Goal: Task Accomplishment & Management: Manage account settings

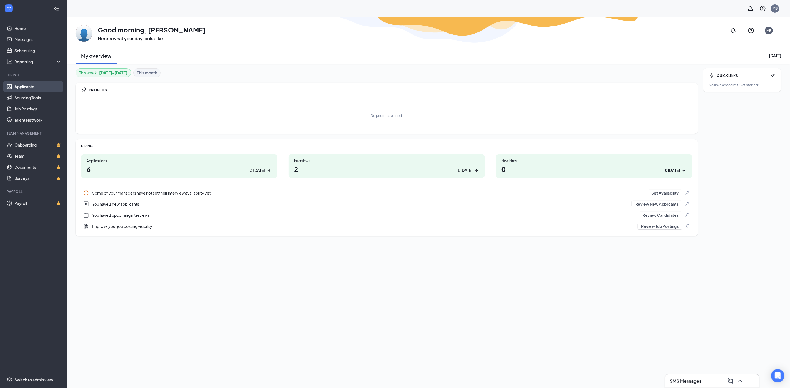
click at [32, 81] on link "Applicants" at bounding box center [38, 86] width 48 height 11
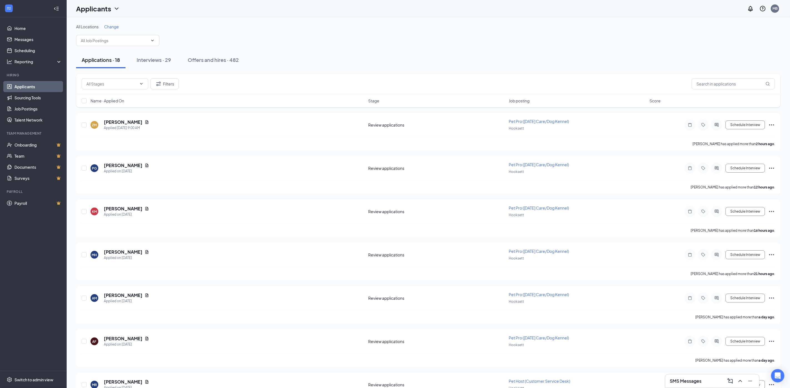
click at [695, 378] on h3 "SMS Messages" at bounding box center [686, 381] width 32 height 6
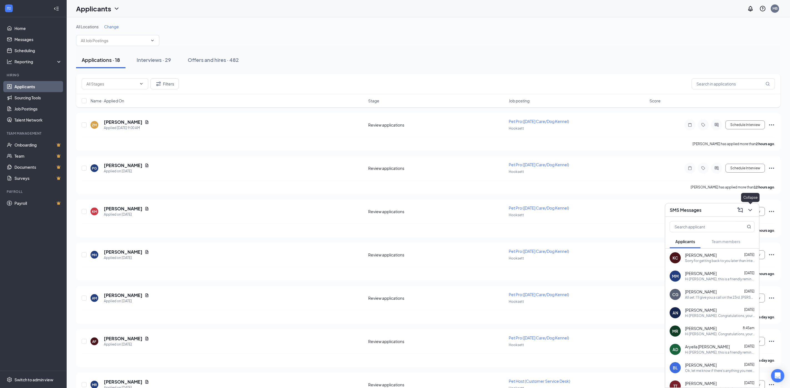
click at [753, 207] on icon "ChevronDown" at bounding box center [750, 210] width 7 height 7
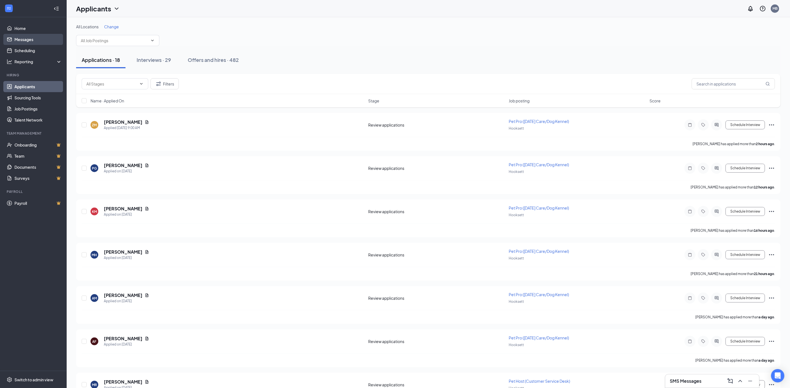
click at [21, 37] on link "Messages" at bounding box center [38, 39] width 48 height 11
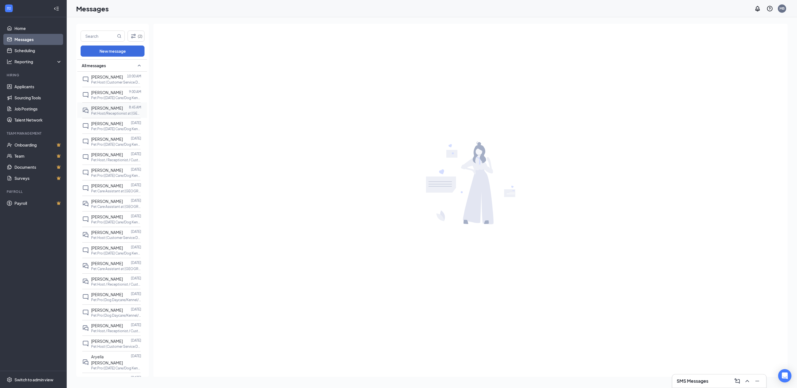
click at [106, 110] on span "[PERSON_NAME]" at bounding box center [107, 108] width 32 height 5
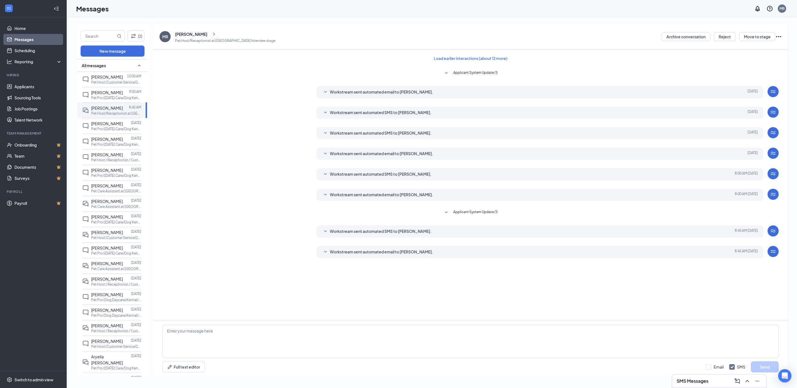
click at [367, 229] on span "Workstream sent automated SMS to [PERSON_NAME]." at bounding box center [381, 231] width 102 height 7
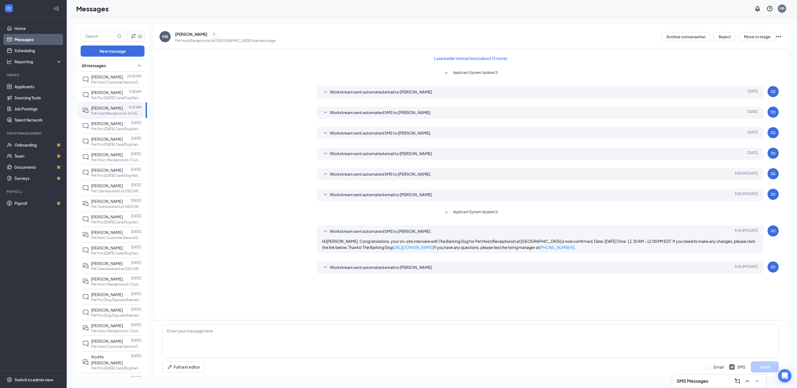
click at [372, 266] on span "Workstream sent automated email to [PERSON_NAME]." at bounding box center [381, 267] width 103 height 7
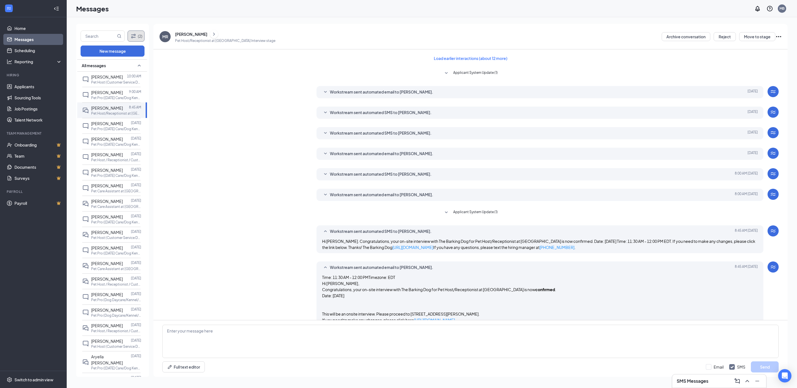
click at [136, 32] on button "(2)" at bounding box center [136, 36] width 17 height 11
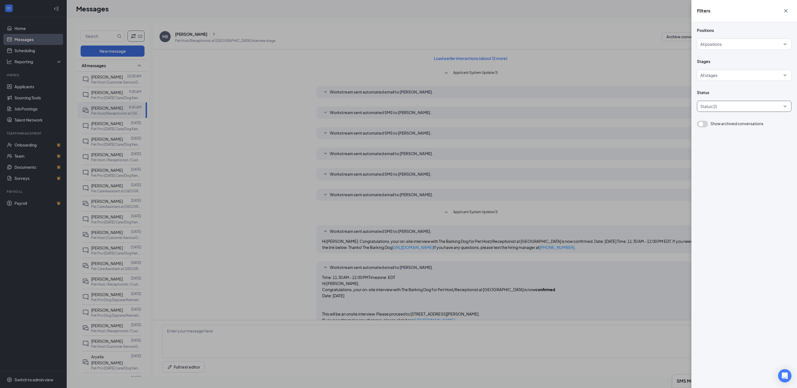
click at [725, 103] on div at bounding box center [741, 106] width 86 height 9
click at [713, 159] on span "Rejected" at bounding box center [717, 160] width 17 height 5
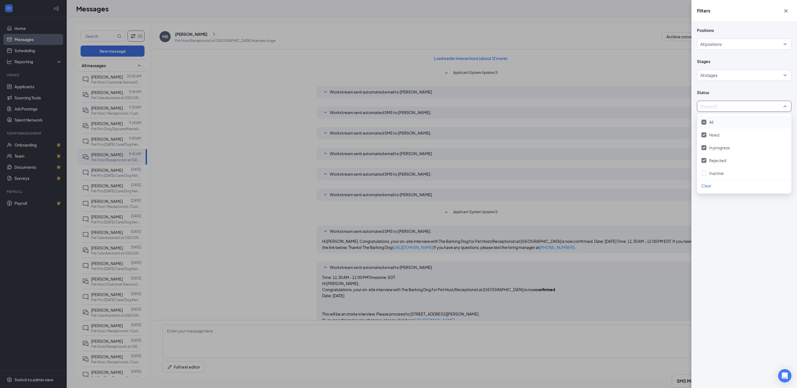
click at [761, 218] on div "Positions All positions Stages All stages Status Status (3) Show archived conve…" at bounding box center [744, 205] width 106 height 366
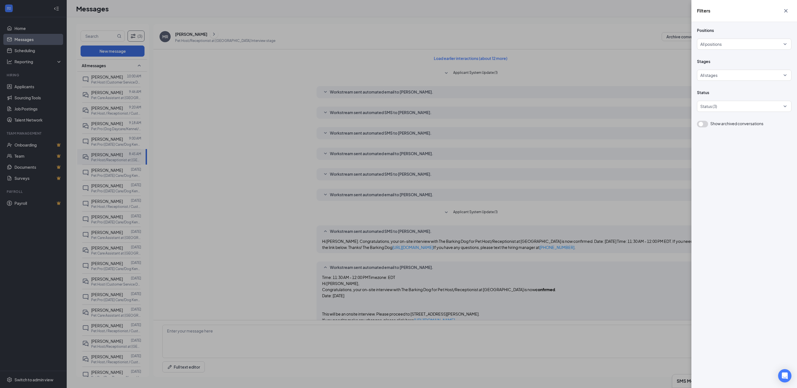
click at [784, 9] on icon "Cross" at bounding box center [785, 10] width 3 height 3
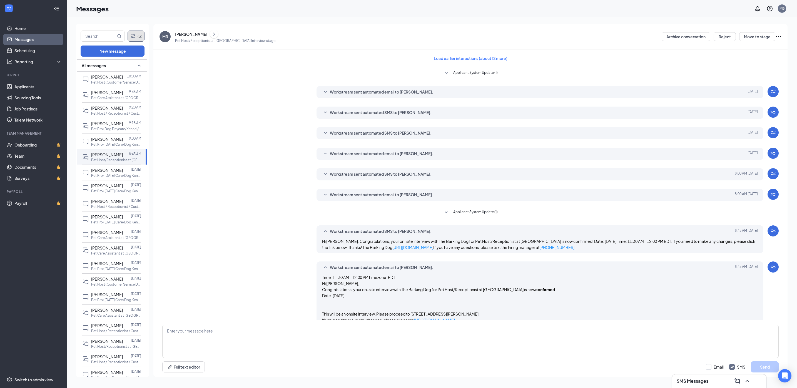
scroll to position [30, 0]
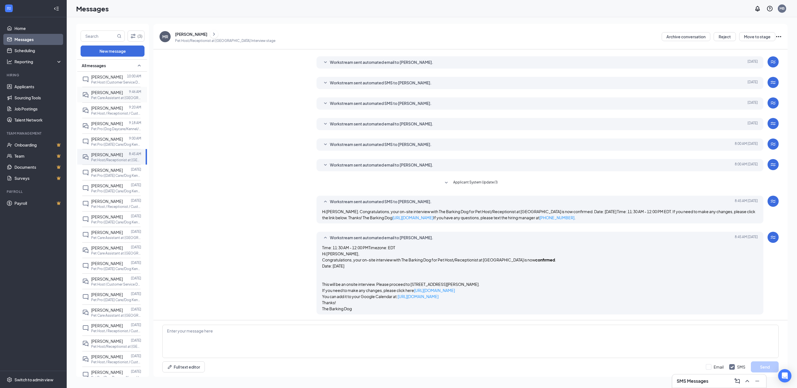
click at [95, 92] on span "[PERSON_NAME]" at bounding box center [107, 92] width 32 height 5
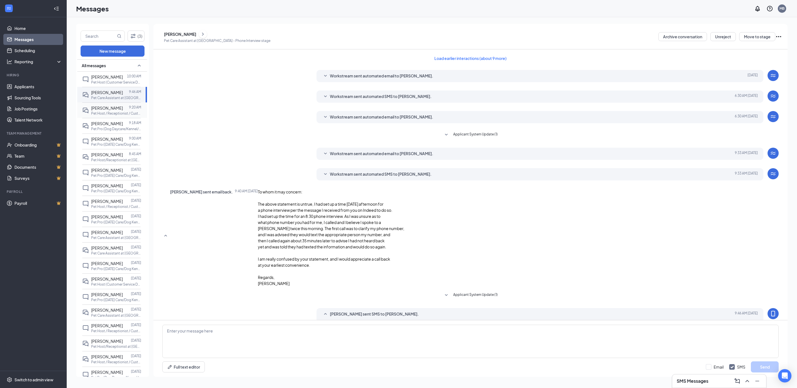
scroll to position [76, 0]
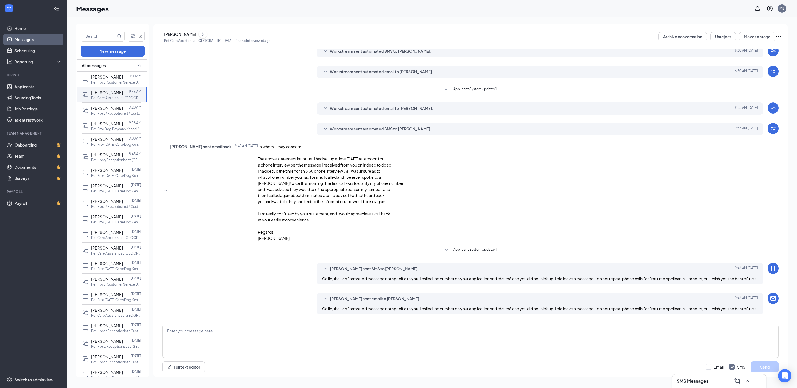
click at [364, 126] on span "Workstream sent automated SMS to [PERSON_NAME]." at bounding box center [381, 129] width 102 height 7
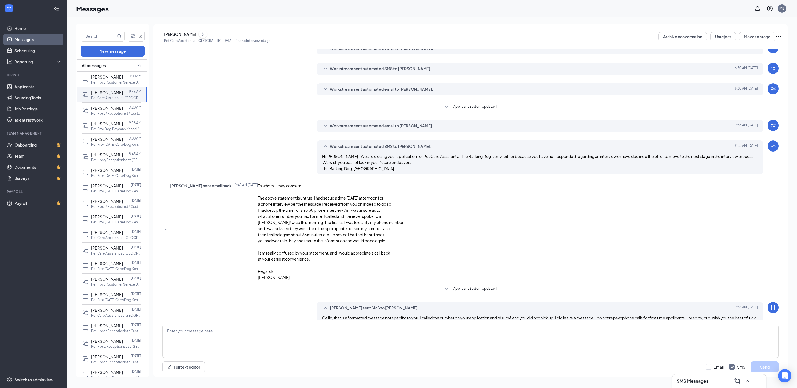
scroll to position [0, 0]
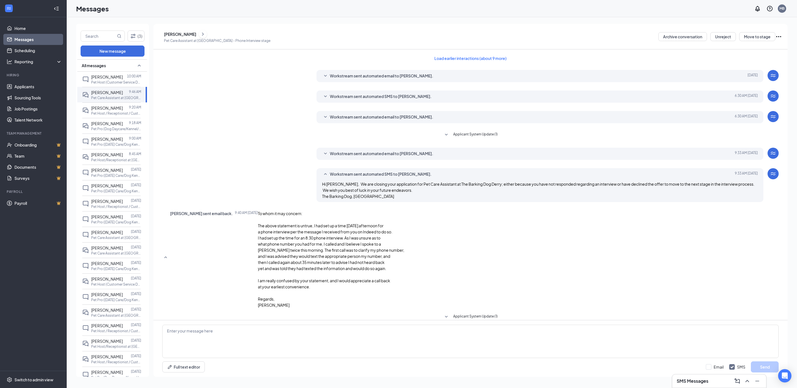
click at [396, 149] on div "Workstream sent automated email to [PERSON_NAME]. [DATE] 9:33 AM Hi [PERSON_NAM…" at bounding box center [539, 154] width 447 height 12
click at [396, 151] on span "Workstream sent automated email to [PERSON_NAME]." at bounding box center [381, 154] width 103 height 7
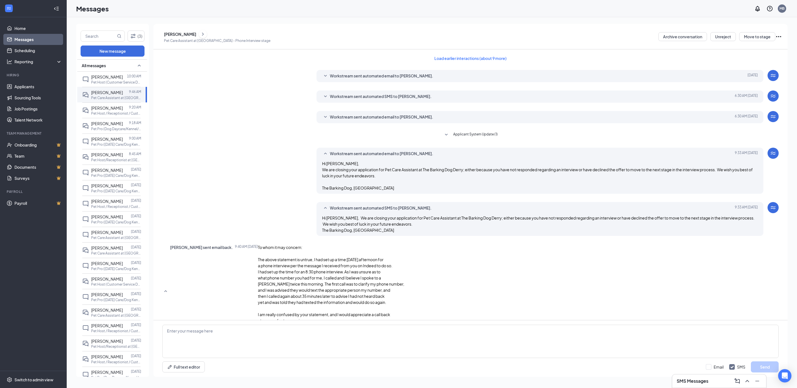
click at [417, 118] on span "Workstream sent automated email to [PERSON_NAME]." at bounding box center [381, 117] width 103 height 7
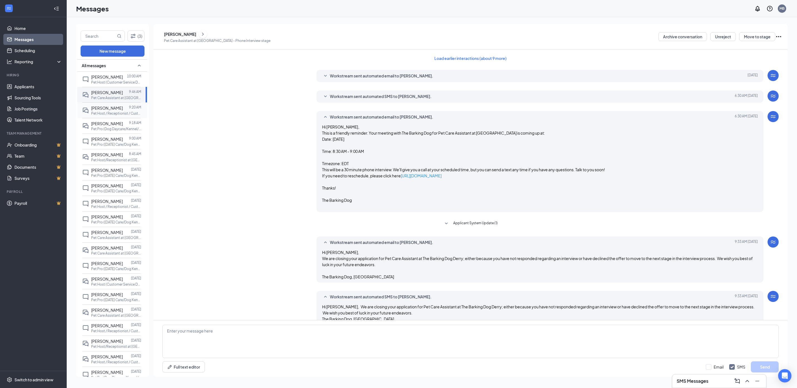
click at [113, 111] on span "[PERSON_NAME]" at bounding box center [107, 108] width 32 height 5
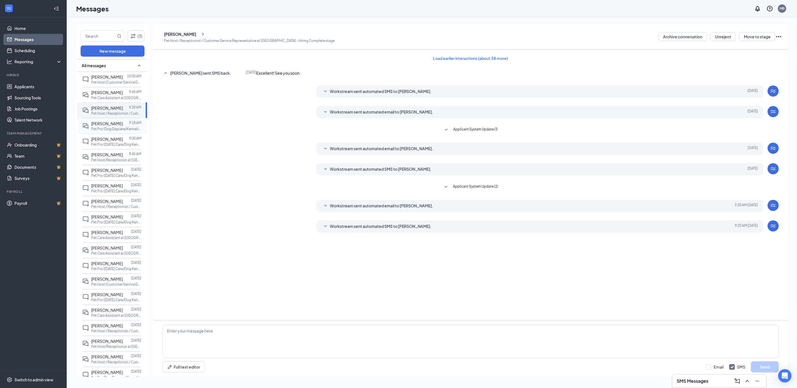
click at [123, 126] on div at bounding box center [126, 124] width 6 height 6
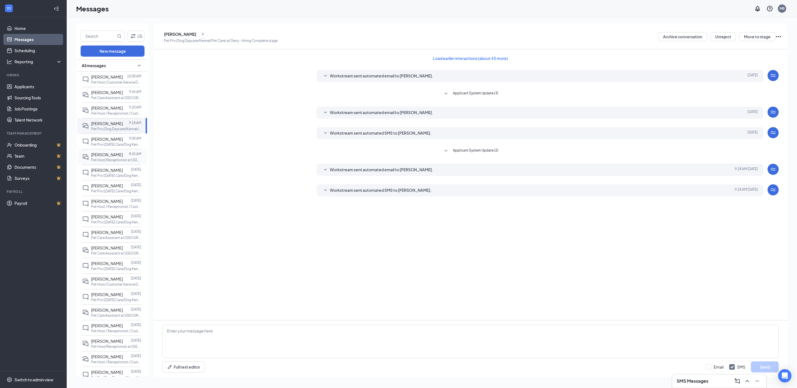
click at [101, 156] on span "[PERSON_NAME]" at bounding box center [107, 154] width 32 height 5
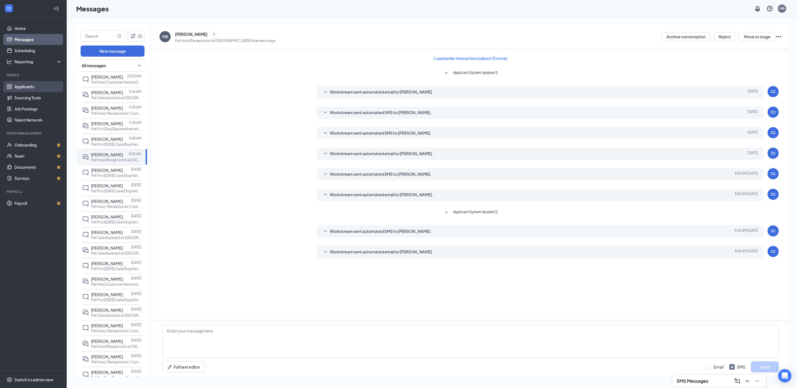
click at [14, 84] on link "Applicants" at bounding box center [38, 86] width 48 height 11
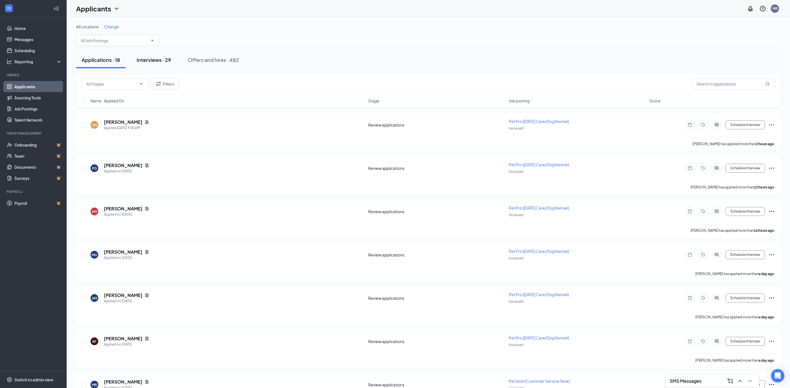
click at [145, 59] on div "Interviews · 29" at bounding box center [154, 59] width 34 height 7
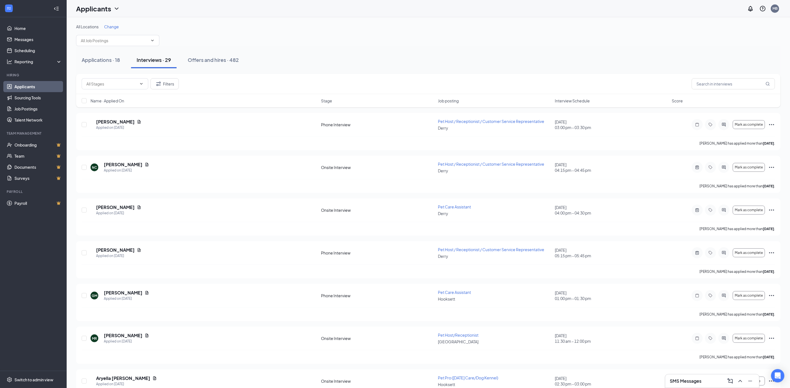
click at [108, 27] on span "Change" at bounding box center [111, 26] width 15 height 5
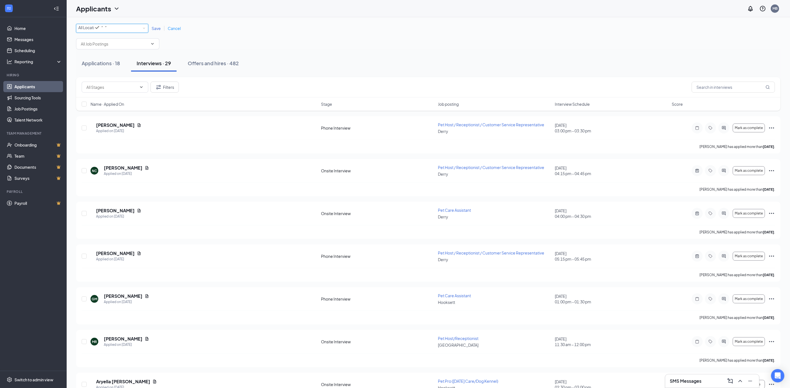
click at [90, 30] on span "All Locations" at bounding box center [89, 27] width 23 height 5
drag, startPoint x: 92, startPoint y: 71, endPoint x: 123, endPoint y: 54, distance: 35.3
click at [91, 64] on span "[GEOGRAPHIC_DATA]" at bounding box center [98, 61] width 41 height 5
click at [152, 28] on span "Save" at bounding box center [156, 28] width 9 height 5
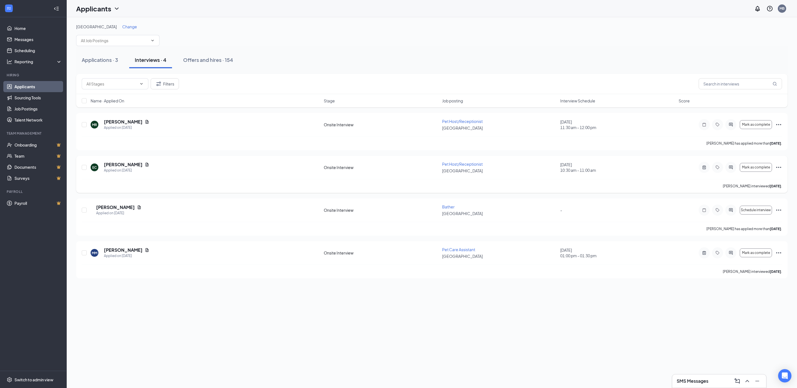
click at [779, 168] on icon "Ellipses" at bounding box center [778, 167] width 7 height 7
click at [756, 273] on p "Reject" at bounding box center [753, 271] width 50 height 6
checkbox input "true"
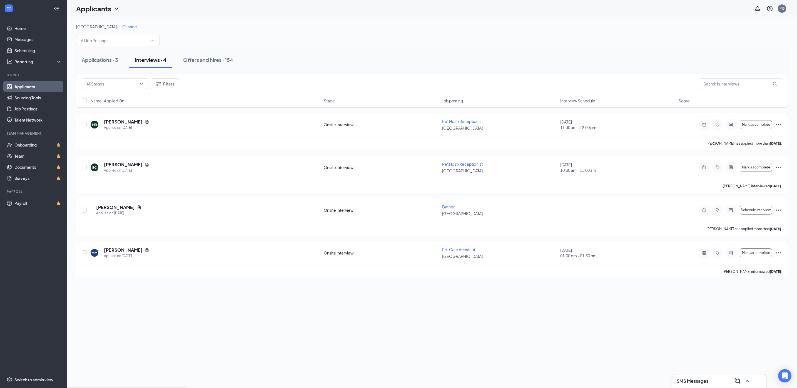
scroll to position [6, 0]
